Goal: Task Accomplishment & Management: Use online tool/utility

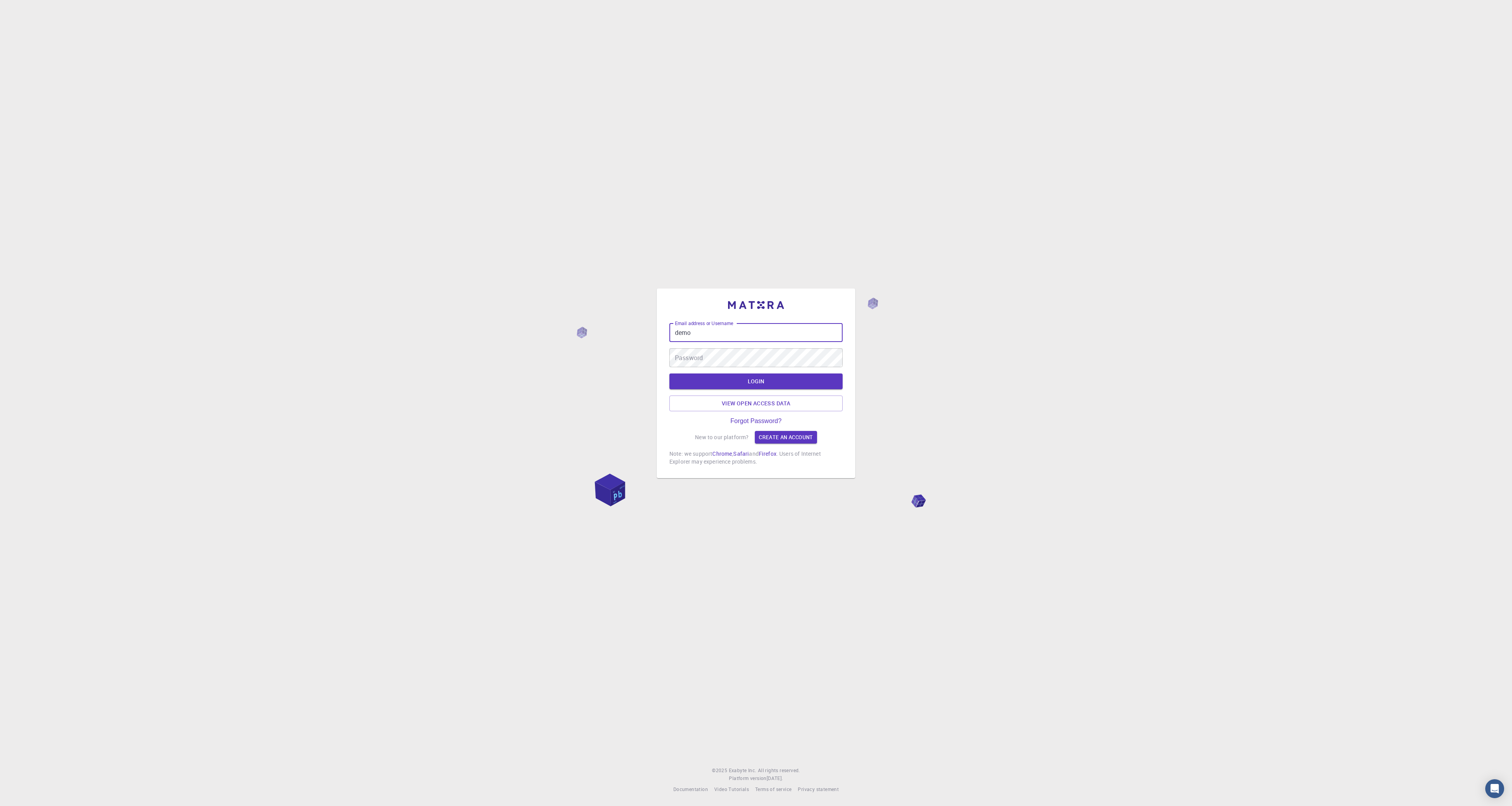
type input "demo"
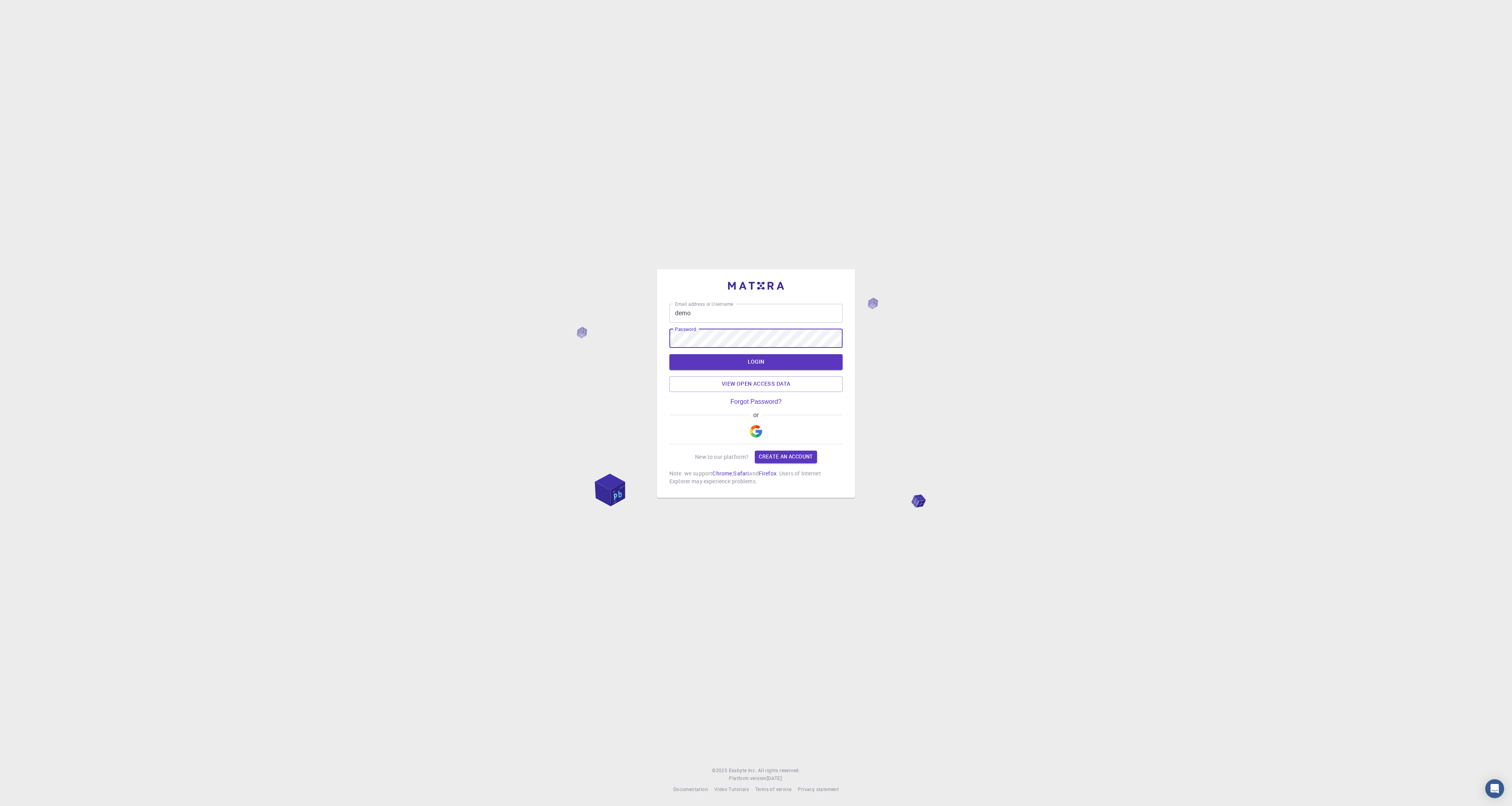
click at [669, 354] on button "LOGIN" at bounding box center [756, 362] width 173 height 16
click at [1055, 417] on div "Email address or Username demo Email address or Username Password Password Fail…" at bounding box center [756, 403] width 1512 height 806
drag, startPoint x: 684, startPoint y: 350, endPoint x: 829, endPoint y: 352, distance: 145.0
click at [829, 352] on div "Failed validation User writes blocked, reason: Unspecified" at bounding box center [756, 351] width 173 height 8
copy p "Failed validation User writes blocked, reason: Unspecified"
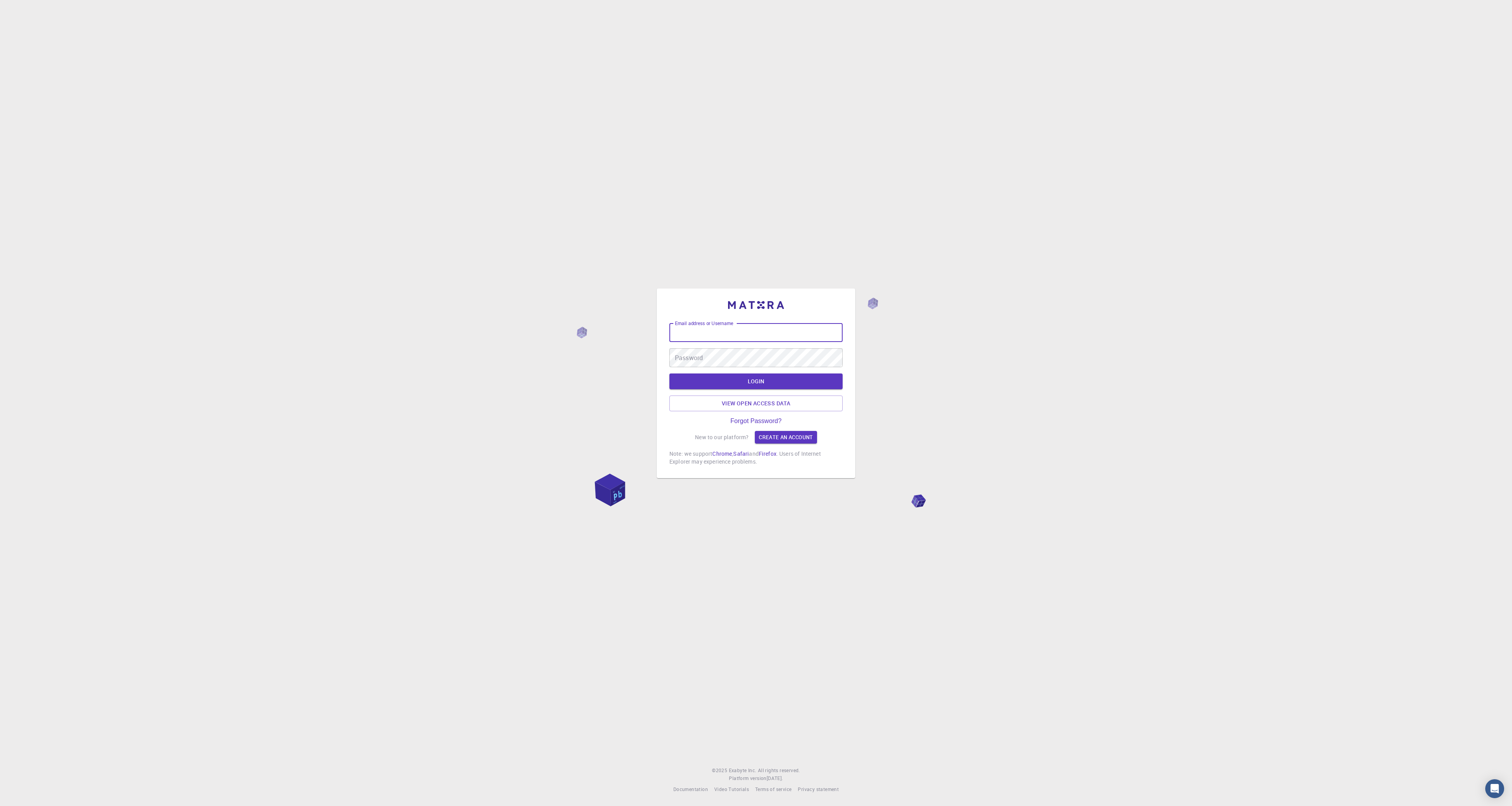
click at [731, 337] on input "Email address or Username" at bounding box center [756, 333] width 173 height 19
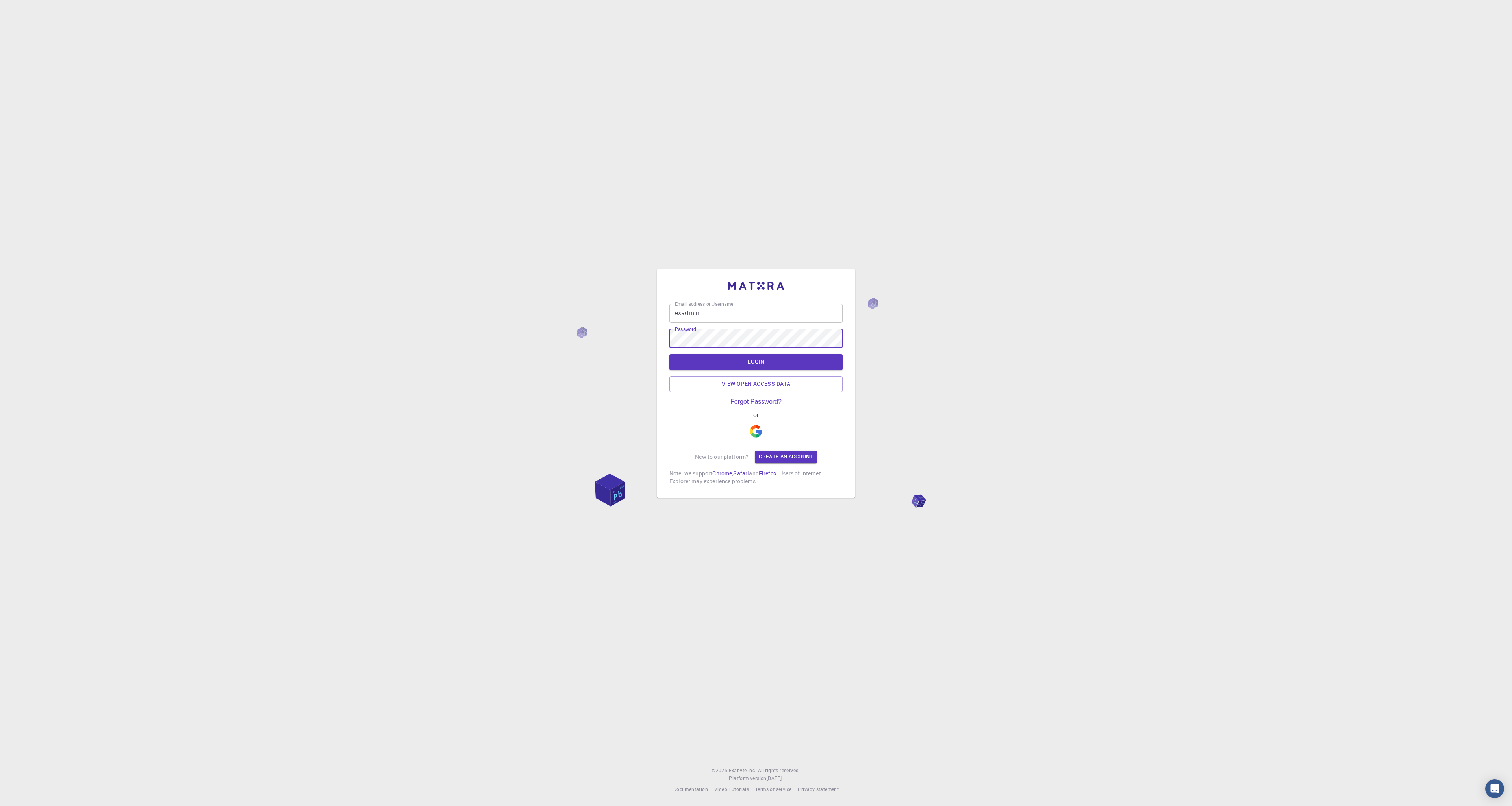
click at [669, 354] on button "LOGIN" at bounding box center [756, 362] width 173 height 16
click at [730, 310] on input "exadmin" at bounding box center [756, 313] width 173 height 19
click at [669, 354] on button "LOGIN" at bounding box center [756, 362] width 173 height 16
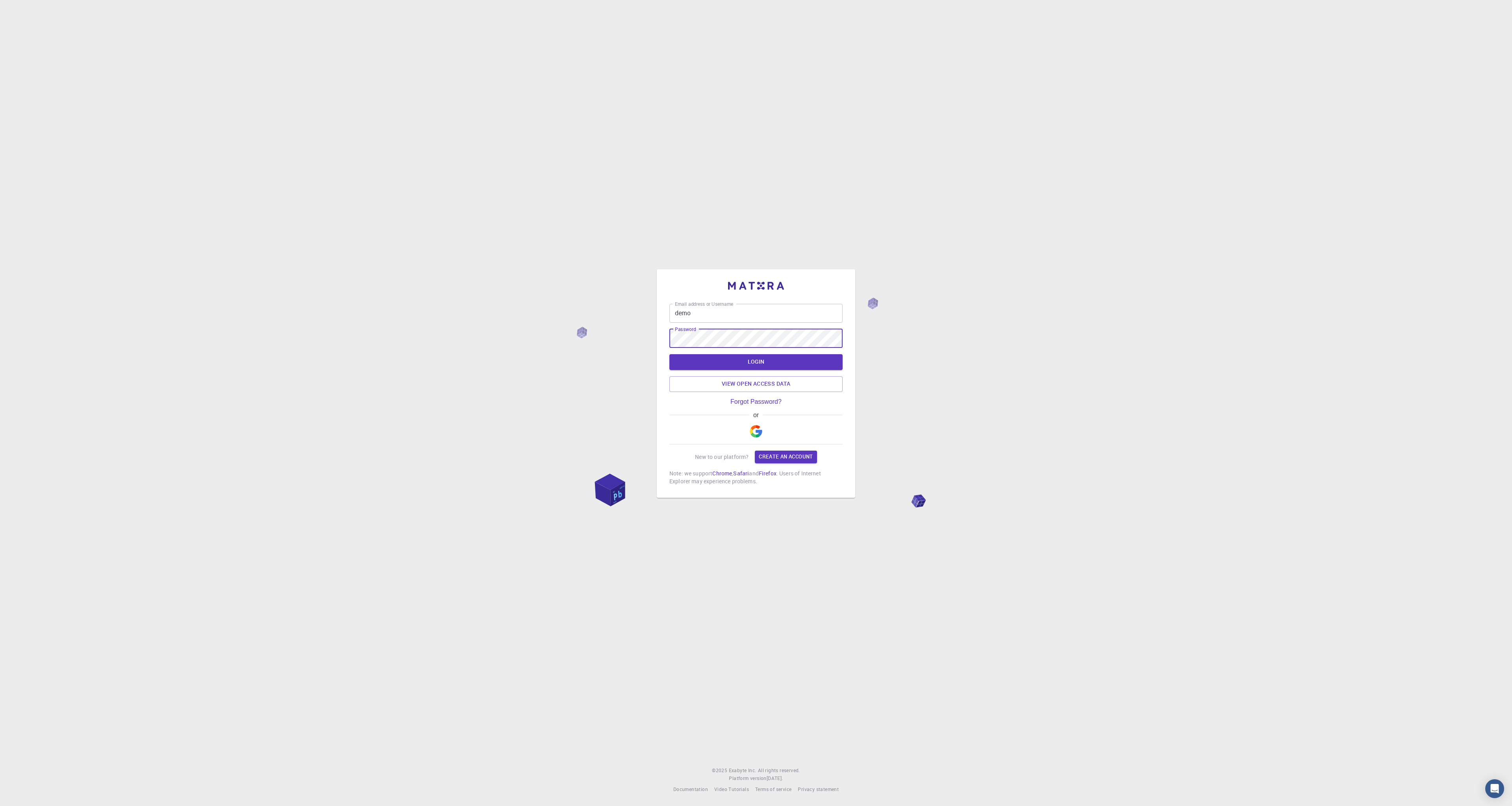
click at [669, 354] on button "LOGIN" at bounding box center [756, 362] width 173 height 16
click at [977, 412] on div "Email address or Username demo Email address or Username Password Password Fail…" at bounding box center [756, 403] width 1512 height 806
click at [772, 301] on input "demo" at bounding box center [756, 306] width 173 height 19
click at [669, 354] on button "LOGIN" at bounding box center [756, 362] width 173 height 16
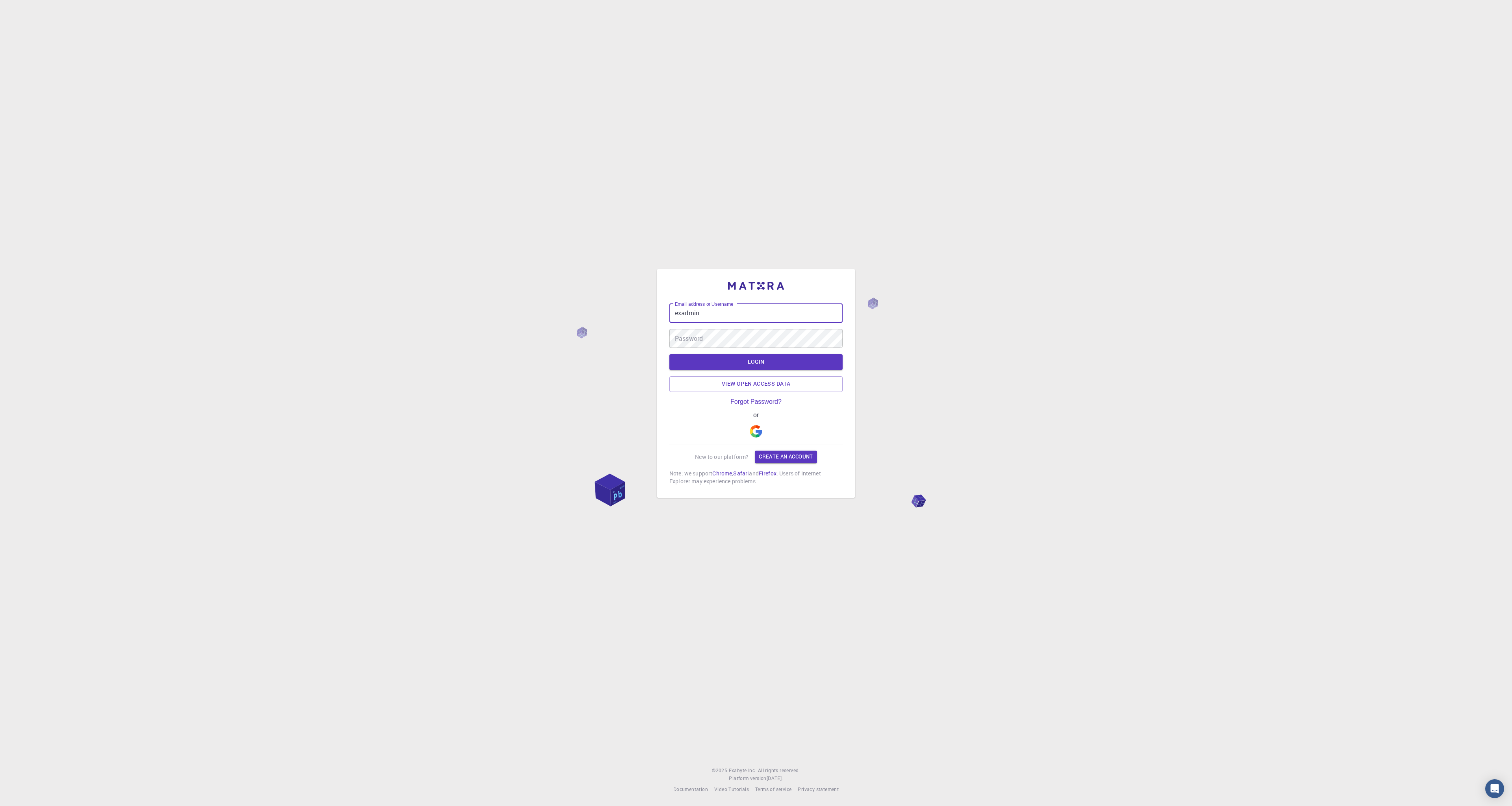
click at [752, 320] on input "exadmin" at bounding box center [756, 313] width 173 height 19
type input "timur"
click at [669, 354] on button "LOGIN" at bounding box center [756, 362] width 173 height 16
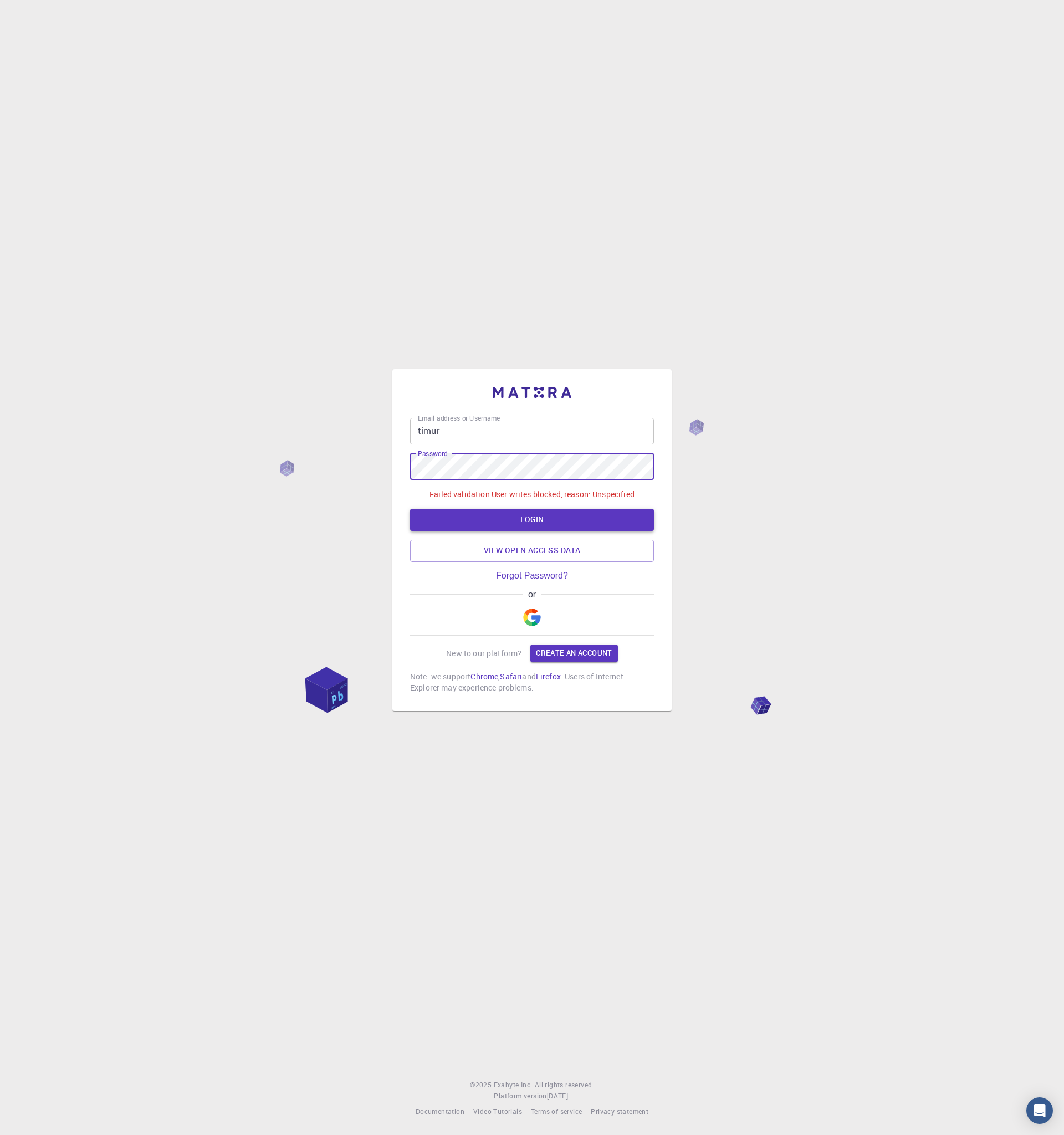
click at [562, 514] on button "LOGIN" at bounding box center [532, 519] width 244 height 22
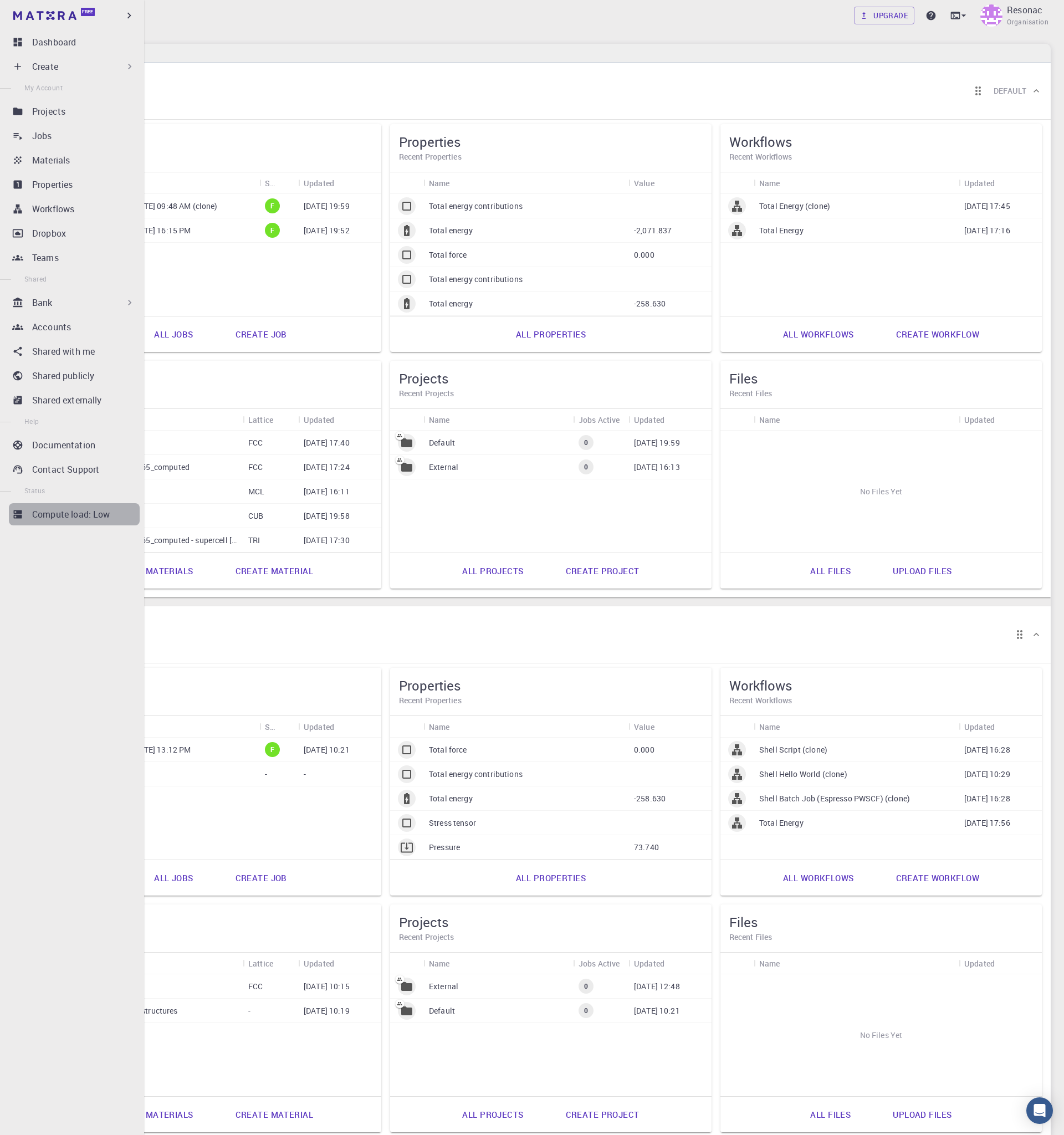
click at [72, 514] on p "Compute load: Low" at bounding box center [71, 514] width 78 height 13
